Goal: Task Accomplishment & Management: Complete application form

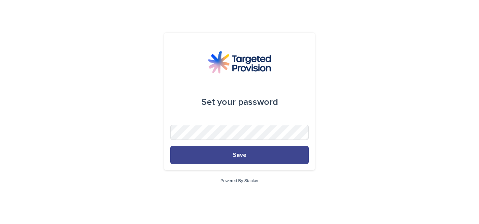
click at [241, 158] on button "Save" at bounding box center [239, 155] width 139 height 18
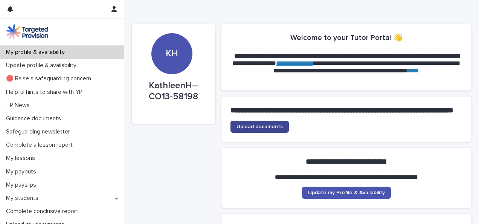
click at [273, 129] on span "Upload documents" at bounding box center [259, 126] width 46 height 5
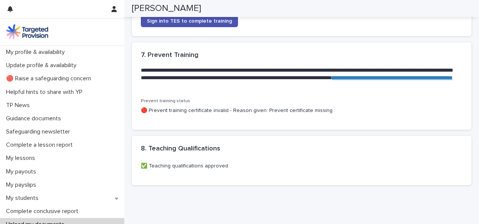
scroll to position [714, 0]
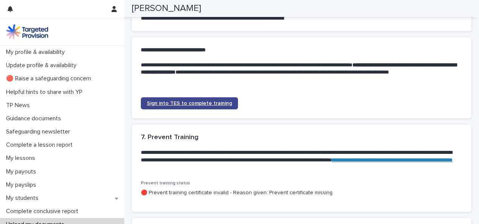
click at [194, 106] on span "Sign into TES to complete training" at bounding box center [189, 102] width 85 height 5
click at [206, 106] on span "Sign into TES to complete training" at bounding box center [189, 102] width 85 height 5
